Goal: Task Accomplishment & Management: Use online tool/utility

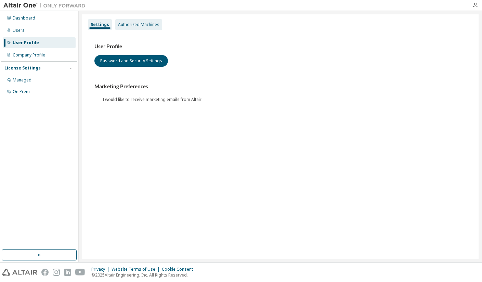
click at [134, 21] on div "Authorized Machines" at bounding box center [138, 24] width 47 height 11
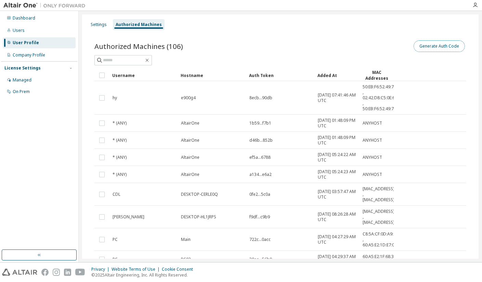
click at [437, 43] on button "Generate Auth Code" at bounding box center [439, 46] width 51 height 12
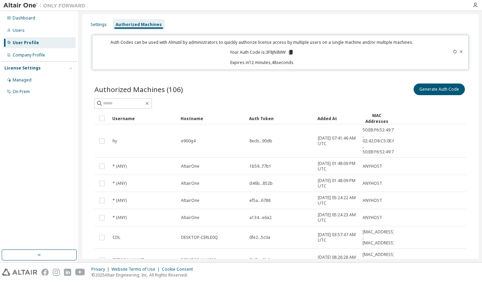
drag, startPoint x: 306, startPoint y: 80, endPoint x: 304, endPoint y: 71, distance: 8.7
click at [306, 80] on div "Authorized Machines (106) Generate Auth Code Clear Load Save Save As Field Oper…" at bounding box center [280, 217] width 388 height 286
click at [453, 52] on icon at bounding box center [455, 52] width 4 height 4
